Goal: Find specific page/section: Find specific page/section

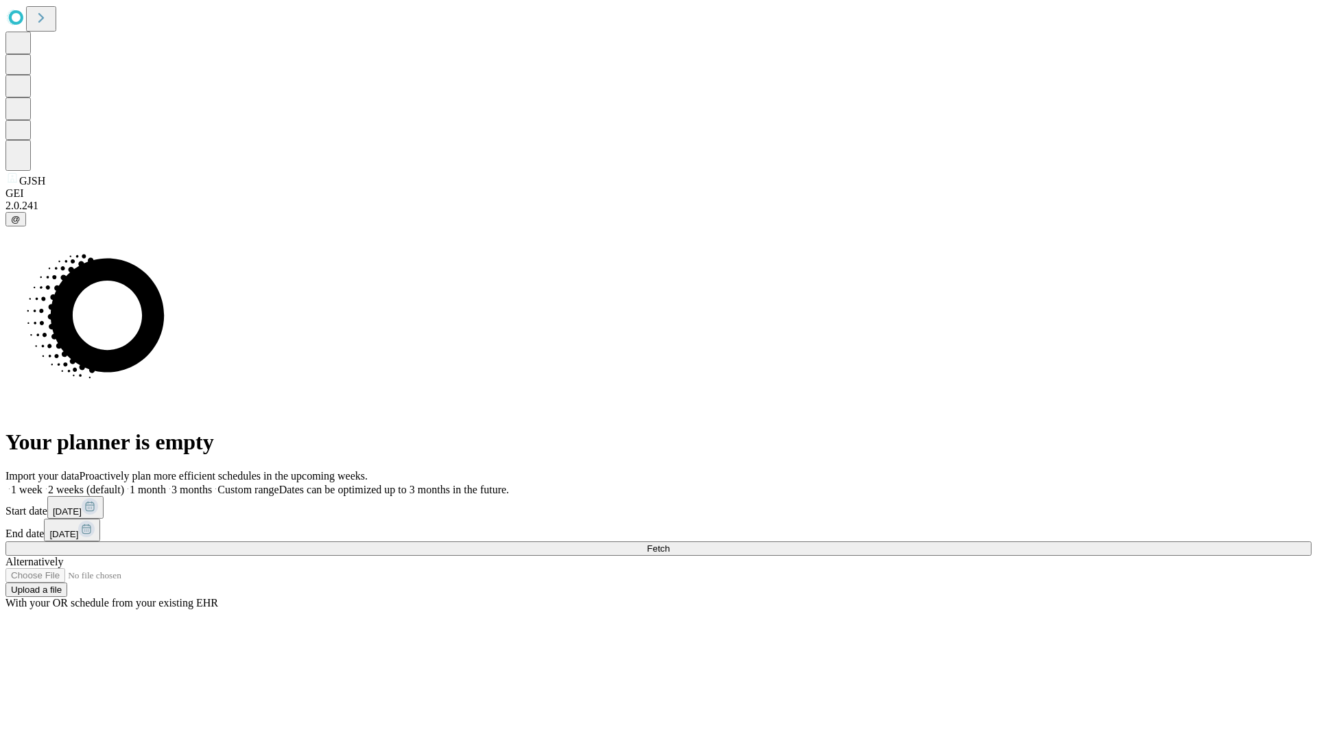
click at [669, 543] on span "Fetch" at bounding box center [658, 548] width 23 height 10
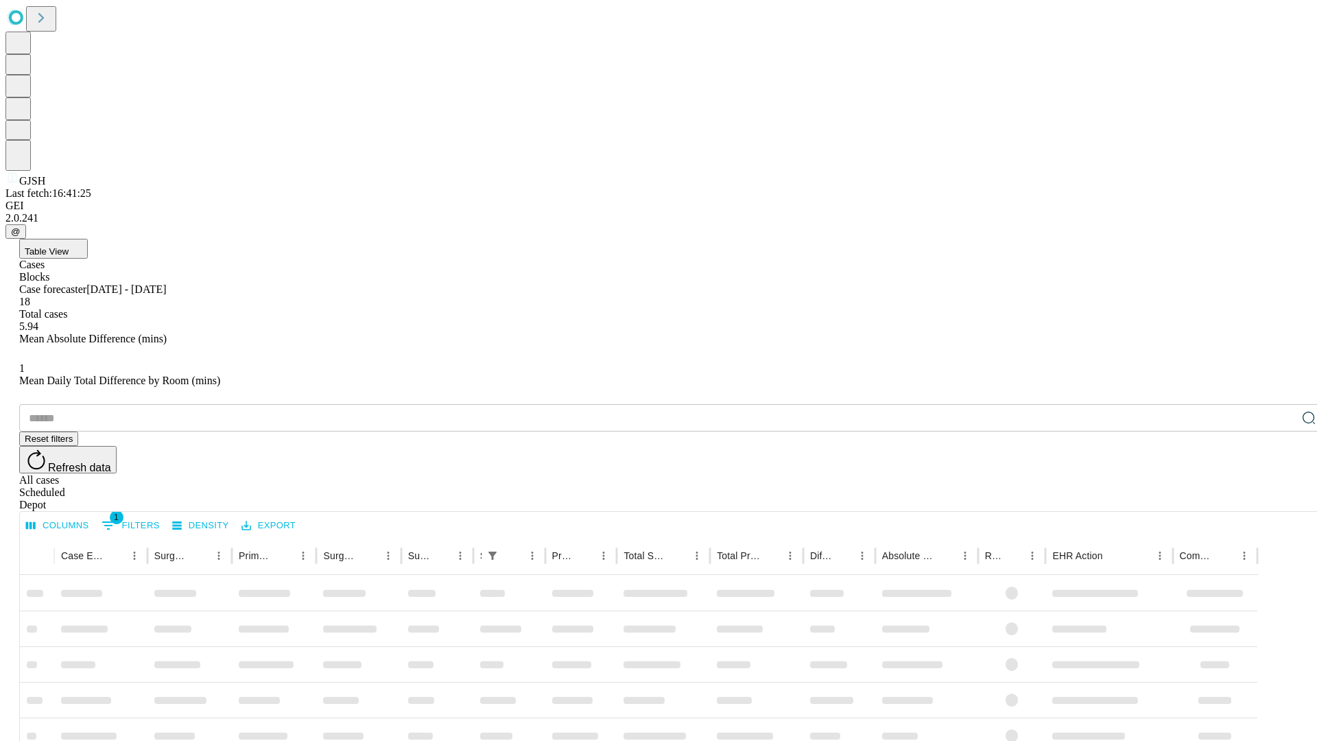
click at [1281, 499] on div "Depot" at bounding box center [672, 505] width 1306 height 12
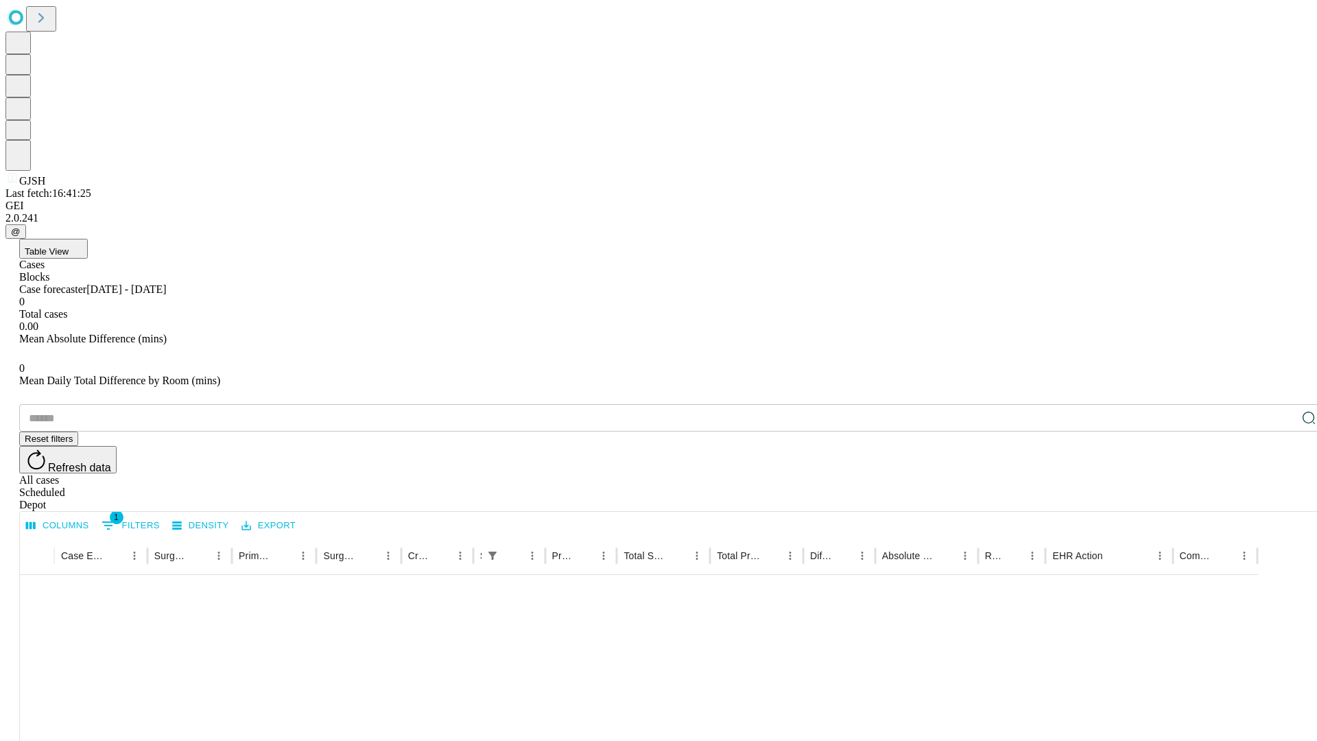
click at [1169, 474] on div "All cases" at bounding box center [672, 480] width 1306 height 12
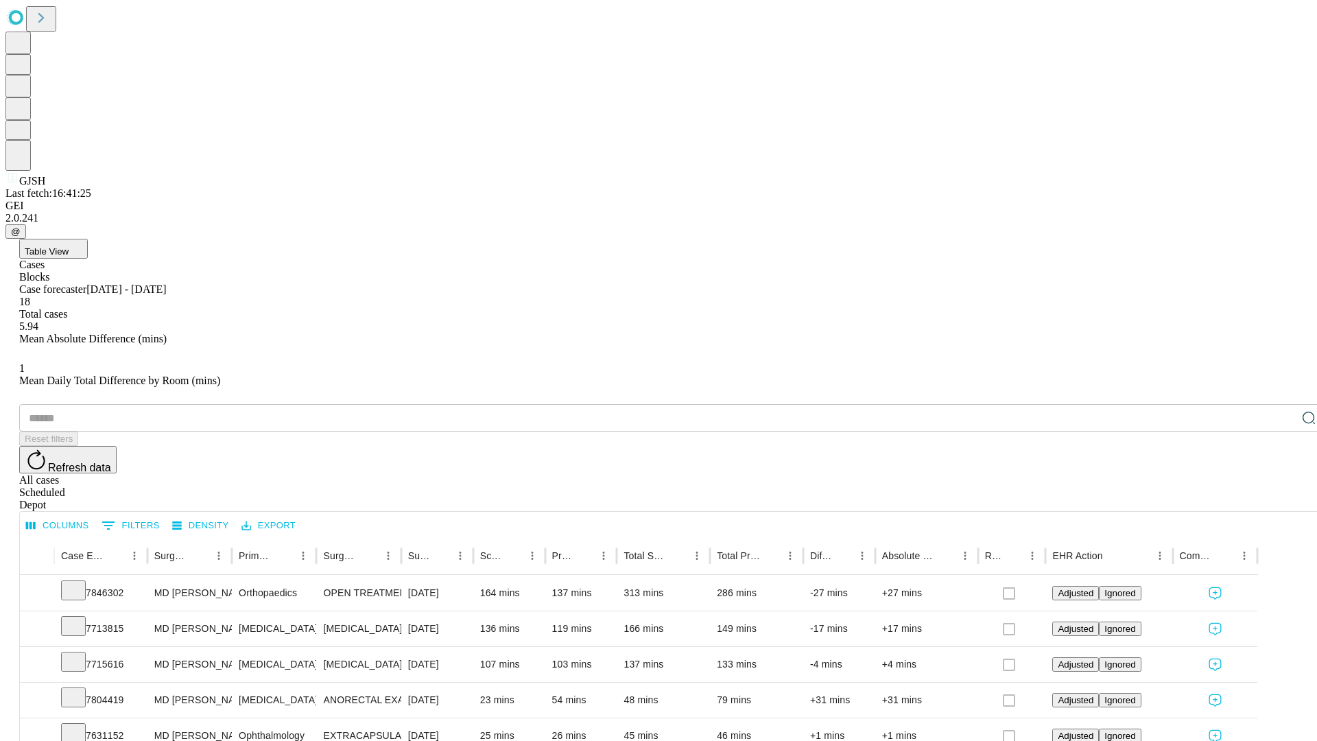
type input "*******"
